Goal: Find specific page/section: Locate a particular part of the current website

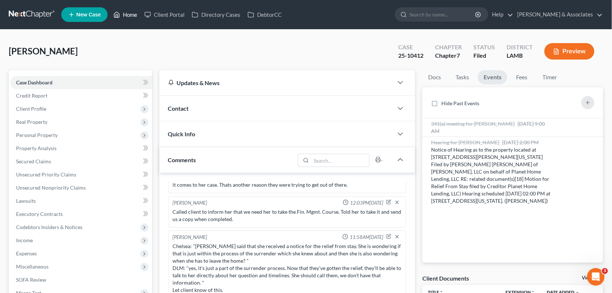
click at [128, 12] on link "Home" at bounding box center [125, 14] width 31 height 13
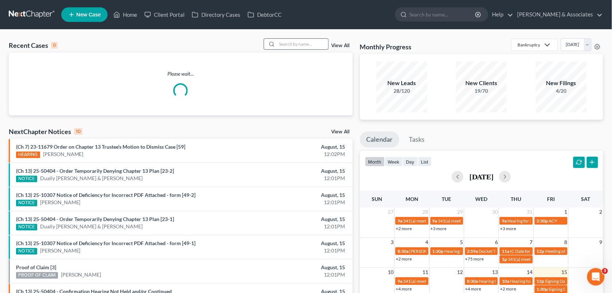
click at [280, 39] on input "search" at bounding box center [302, 44] width 51 height 11
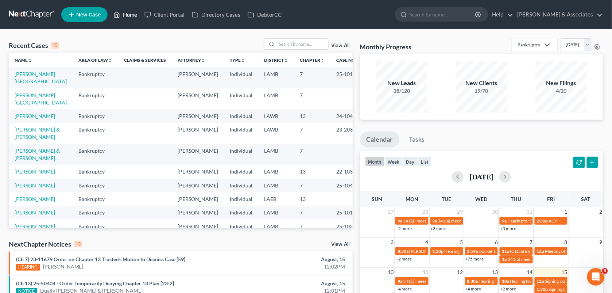
click at [132, 9] on link "Home" at bounding box center [125, 14] width 31 height 13
click at [291, 40] on input "search" at bounding box center [302, 44] width 51 height 11
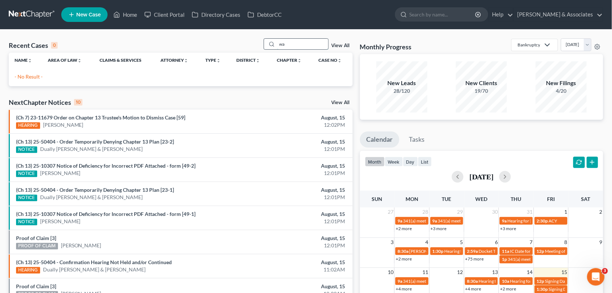
type input "w"
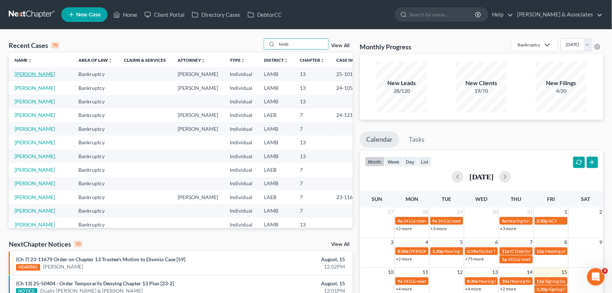
type input "kimb"
click at [43, 76] on link "[PERSON_NAME]" at bounding box center [35, 74] width 41 height 6
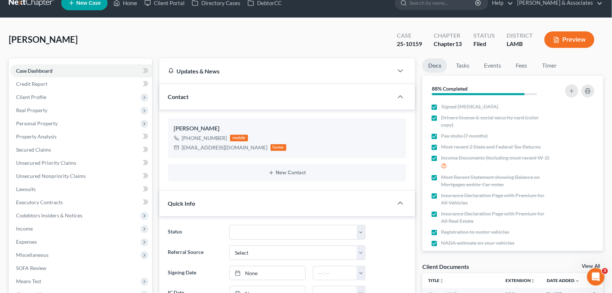
scroll to position [23, 0]
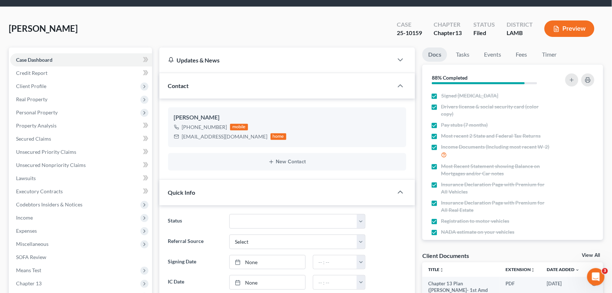
click at [263, 28] on div "[PERSON_NAME] Upgraded Case 25-10159 Chapter Chapter 13 Status Filed District […" at bounding box center [306, 32] width 595 height 32
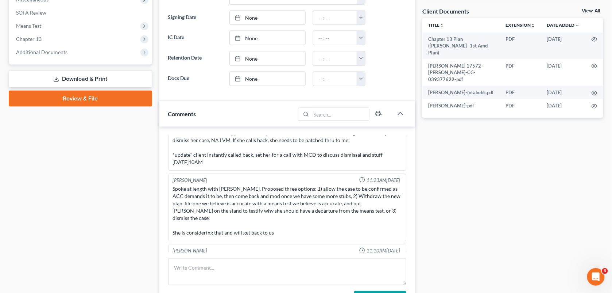
scroll to position [321, 0]
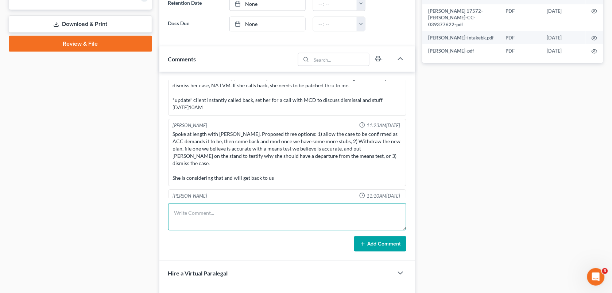
click at [235, 218] on textarea at bounding box center [287, 216] width 239 height 27
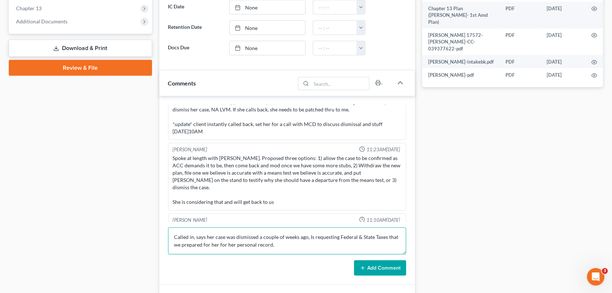
scroll to position [314, 0]
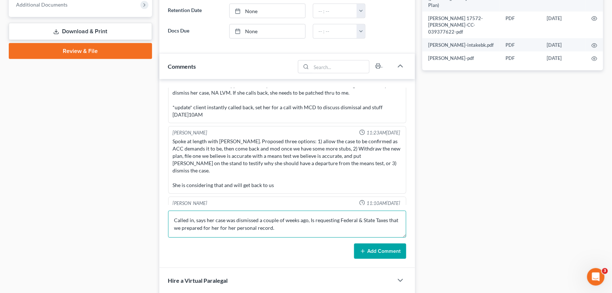
type textarea "Called in, says her case was dismissed a couple of weeks ago, Is requesting Fed…"
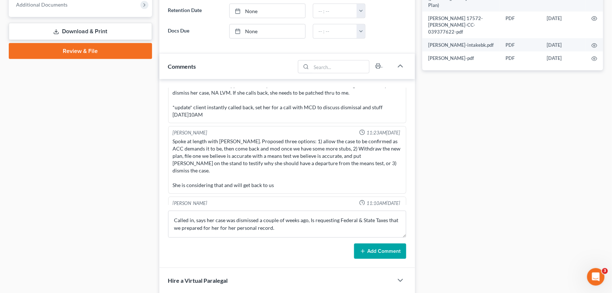
click at [391, 260] on div "[PERSON_NAME] 12:06PM[DATE] [DATE] 2:57PM | [PERSON_NAME] | 8d Did Eval with Wa…" at bounding box center [287, 173] width 256 height 189
click at [390, 252] on button "Add Comment" at bounding box center [380, 250] width 52 height 15
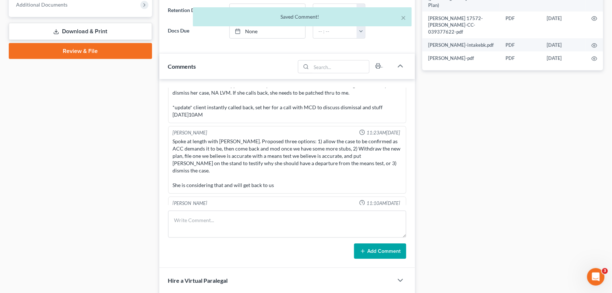
scroll to position [2452, 0]
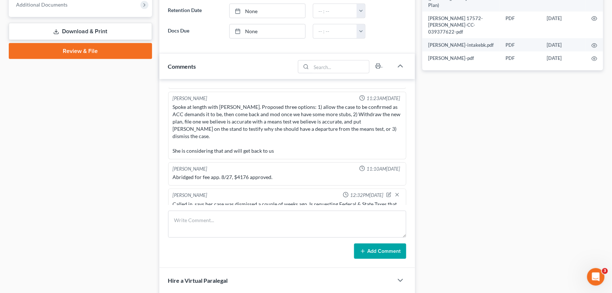
click at [478, 184] on div "Docs Tasks Events Fees Timer 88% Completed Nothing here yet! Signed [MEDICAL_DA…" at bounding box center [513, 63] width 188 height 614
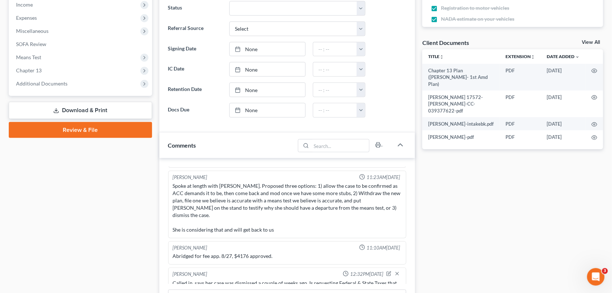
scroll to position [30, 0]
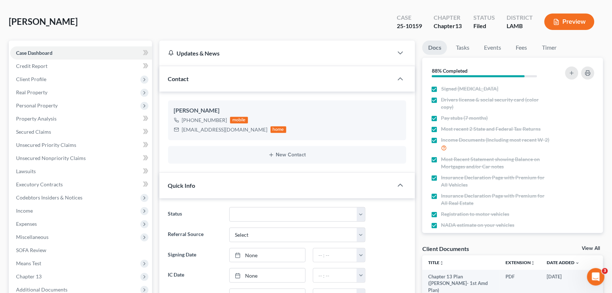
click at [391, 248] on div at bounding box center [389, 255] width 41 height 15
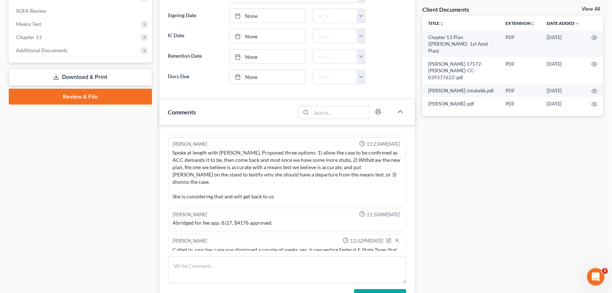
scroll to position [271, 0]
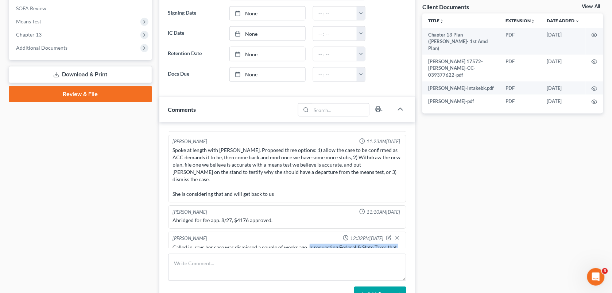
drag, startPoint x: 275, startPoint y: 240, endPoint x: 307, endPoint y: 232, distance: 33.4
click at [307, 243] on div "Called in, says her case was dismissed a couple of weeks ago, Is requesting Fed…" at bounding box center [287, 250] width 229 height 15
copy div "Is requesting Federal & State Taxes that we prepared for her for her personal r…"
click at [405, 11] on div at bounding box center [389, 13] width 41 height 15
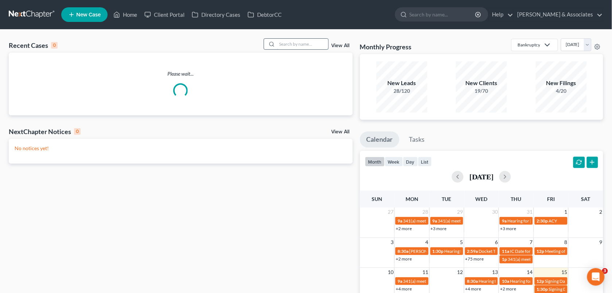
click at [298, 48] on input "search" at bounding box center [302, 44] width 51 height 11
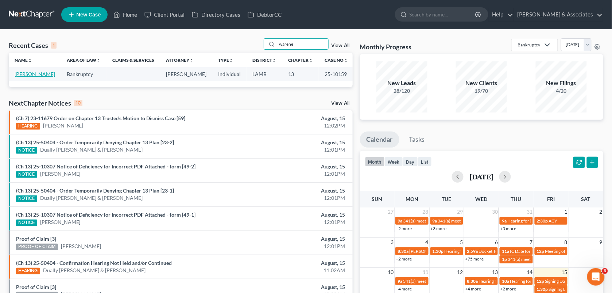
type input "warene"
click at [28, 72] on link "[PERSON_NAME]" at bounding box center [35, 74] width 41 height 6
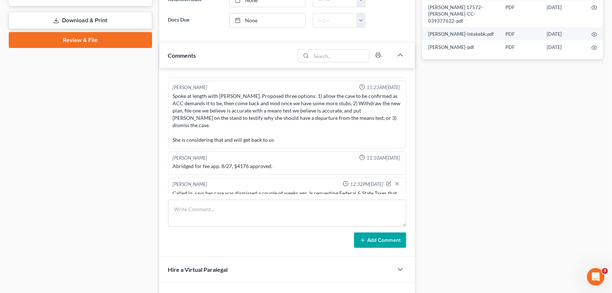
scroll to position [327, 0]
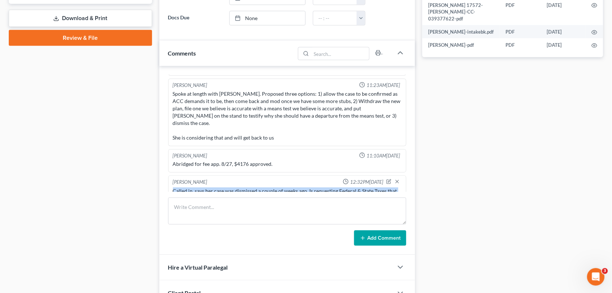
drag, startPoint x: 272, startPoint y: 182, endPoint x: 165, endPoint y: 177, distance: 107.4
click at [165, 177] on div "[PERSON_NAME] 12:06PM[DATE] [DATE] 2:57PM | [PERSON_NAME] | 8d Did Eval with Wa…" at bounding box center [287, 160] width 256 height 189
copy div "Called in, says her case was dismissed a couple of weeks ago, Is requesting Fed…"
